Goal: Information Seeking & Learning: Learn about a topic

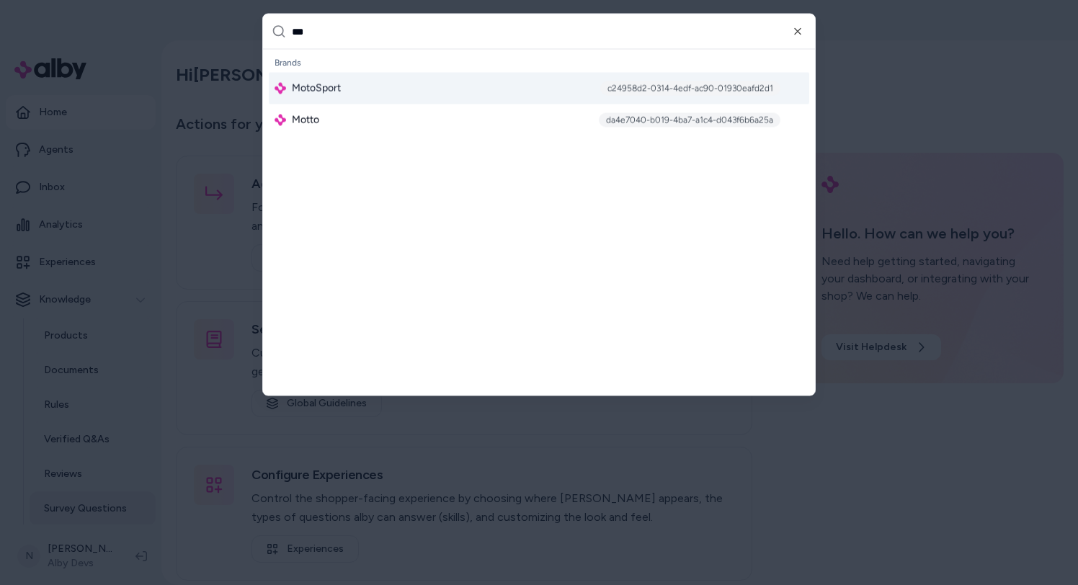
type input "****"
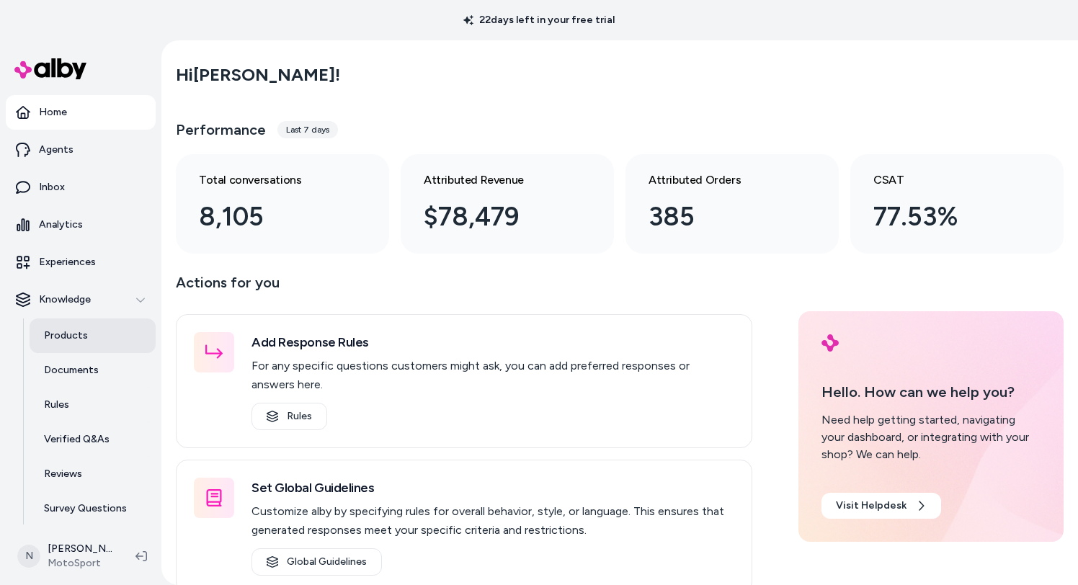
click at [113, 335] on link "Products" at bounding box center [93, 335] width 126 height 35
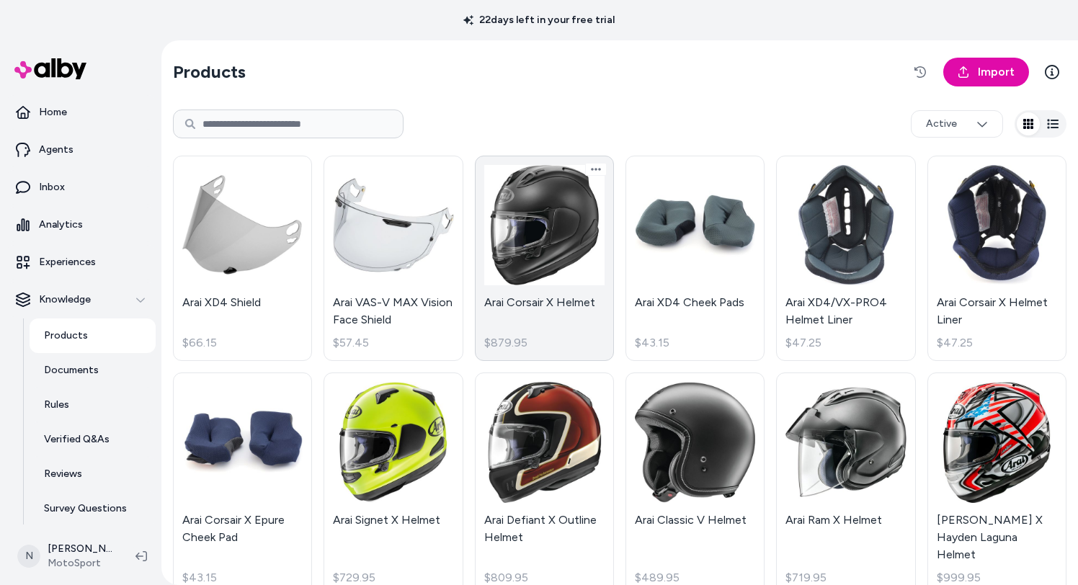
click at [530, 247] on link "Arai Corsair X Helmet $879.95" at bounding box center [544, 258] width 139 height 205
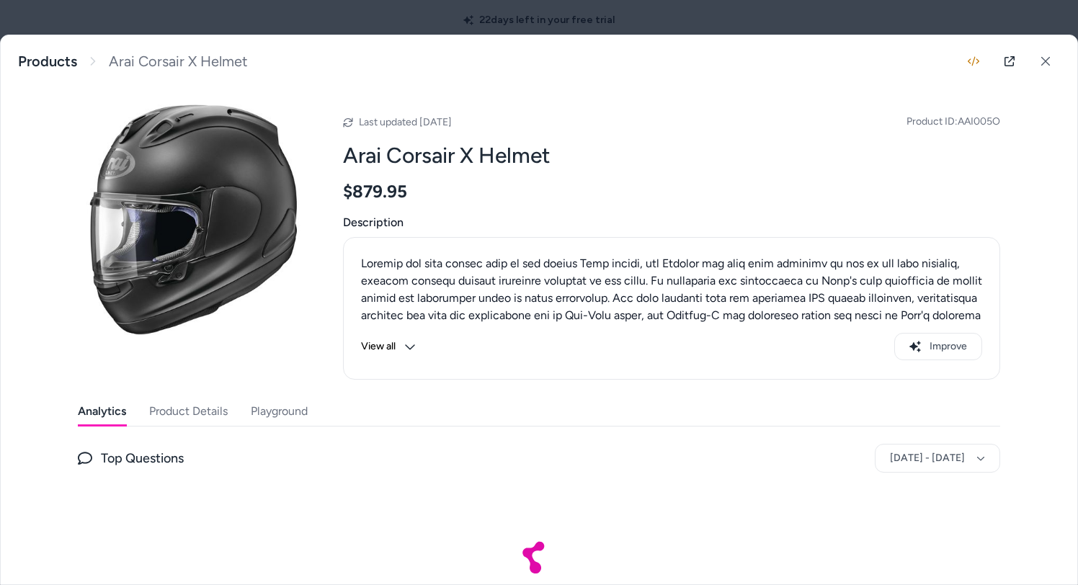
scroll to position [66, 0]
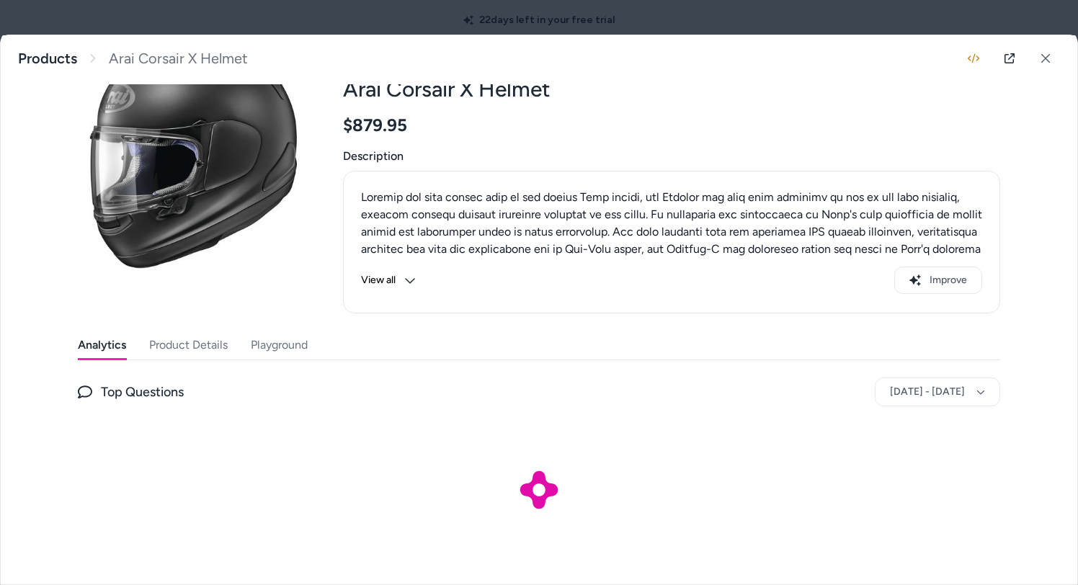
click at [213, 331] on button "Product Details" at bounding box center [188, 345] width 79 height 29
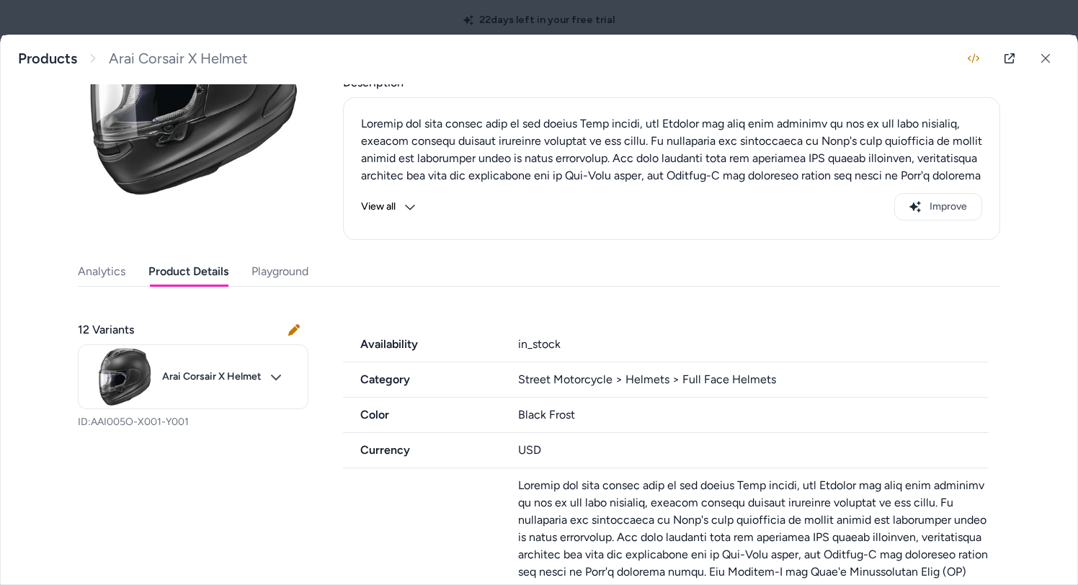
scroll to position [63, 0]
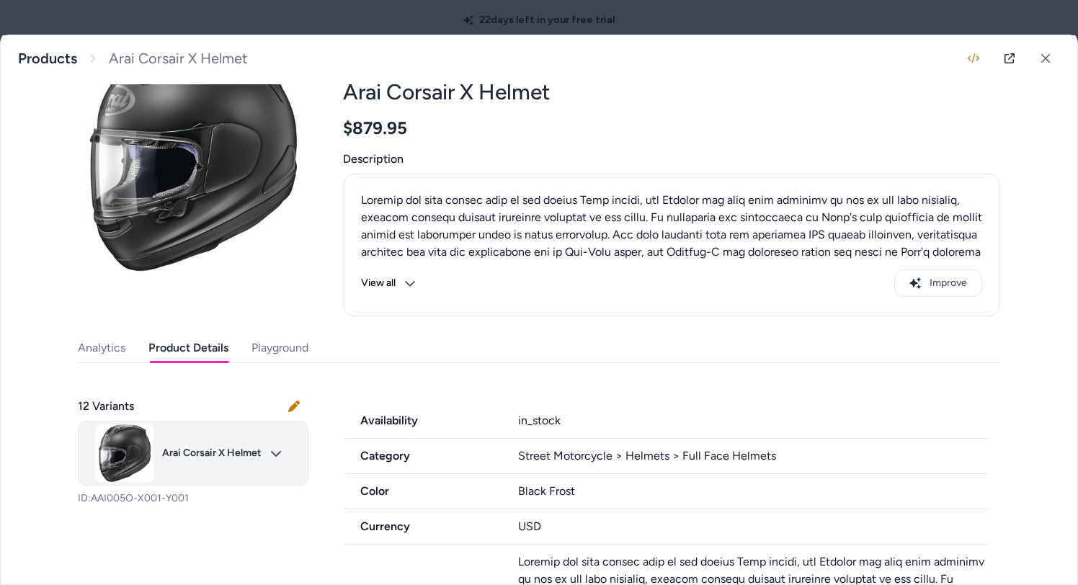
click at [278, 441] on body "22 days left in your free trial Home Agents Inbox Analytics Experiences Knowled…" at bounding box center [539, 292] width 1078 height 585
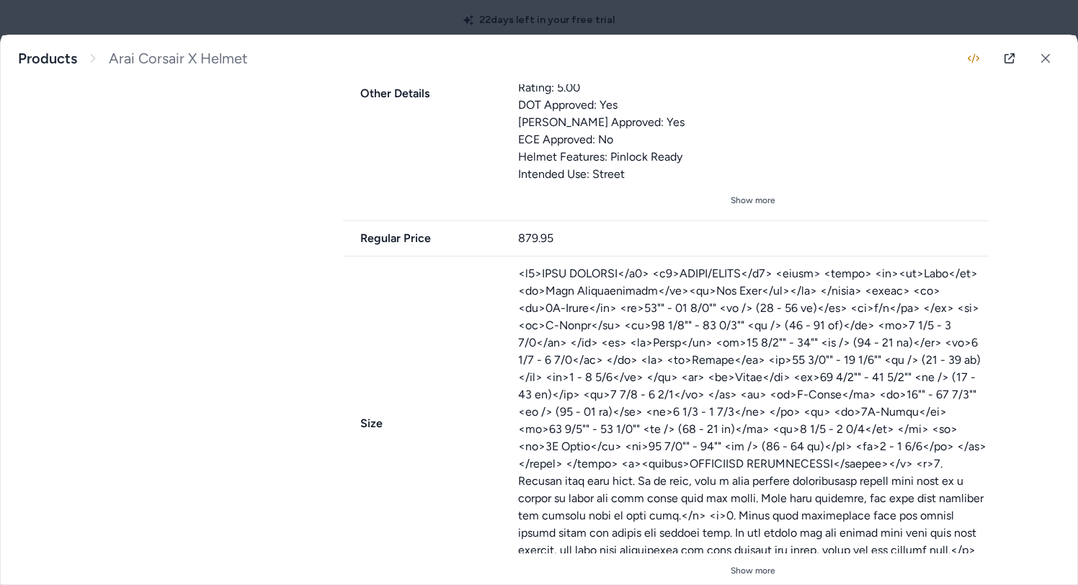
scroll to position [1556, 0]
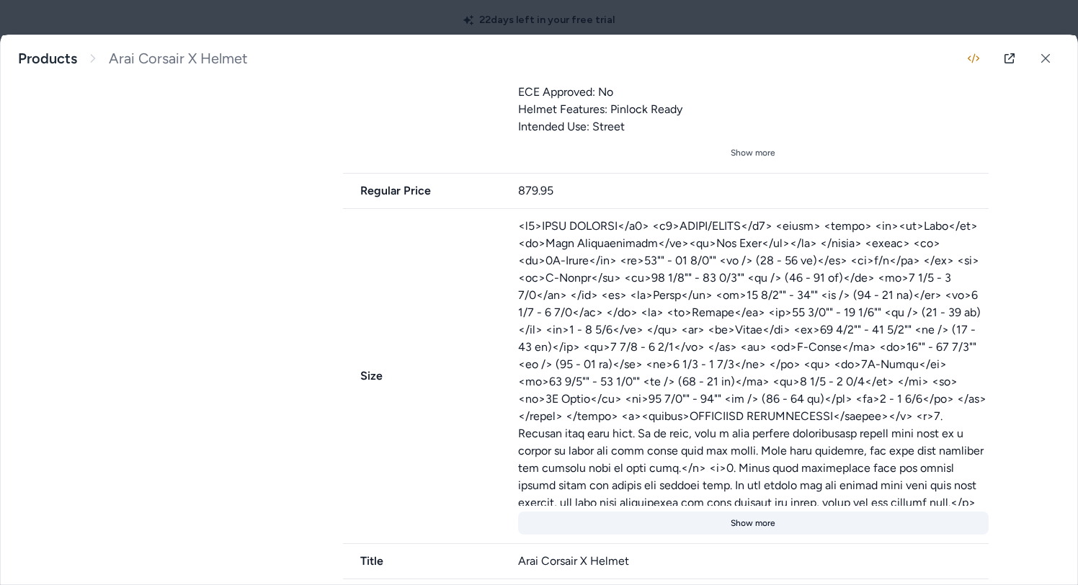
click at [770, 512] on button "Show more" at bounding box center [753, 523] width 471 height 23
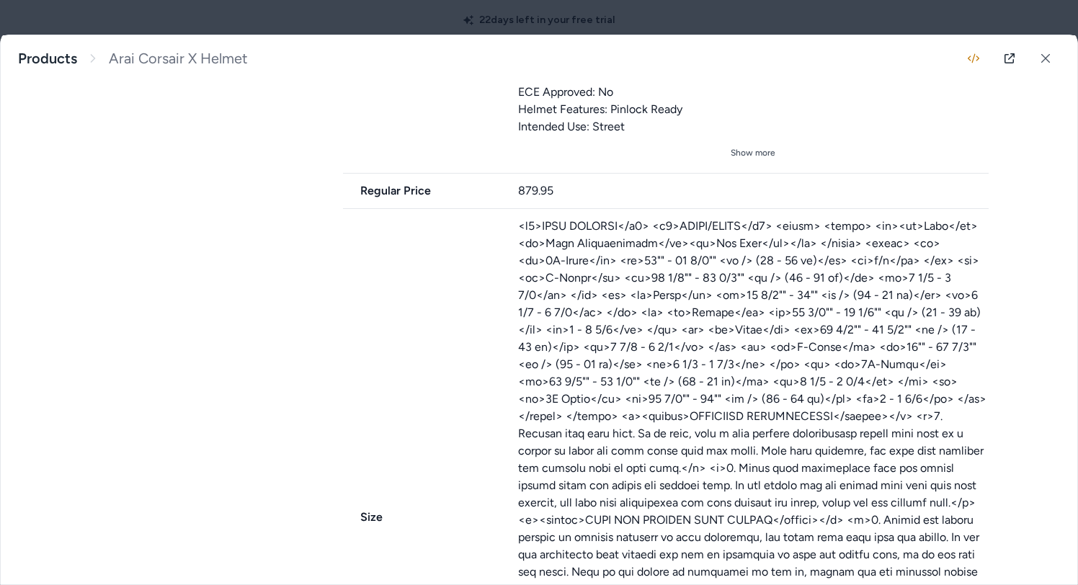
scroll to position [1839, 0]
